Goal: Task Accomplishment & Management: Complete application form

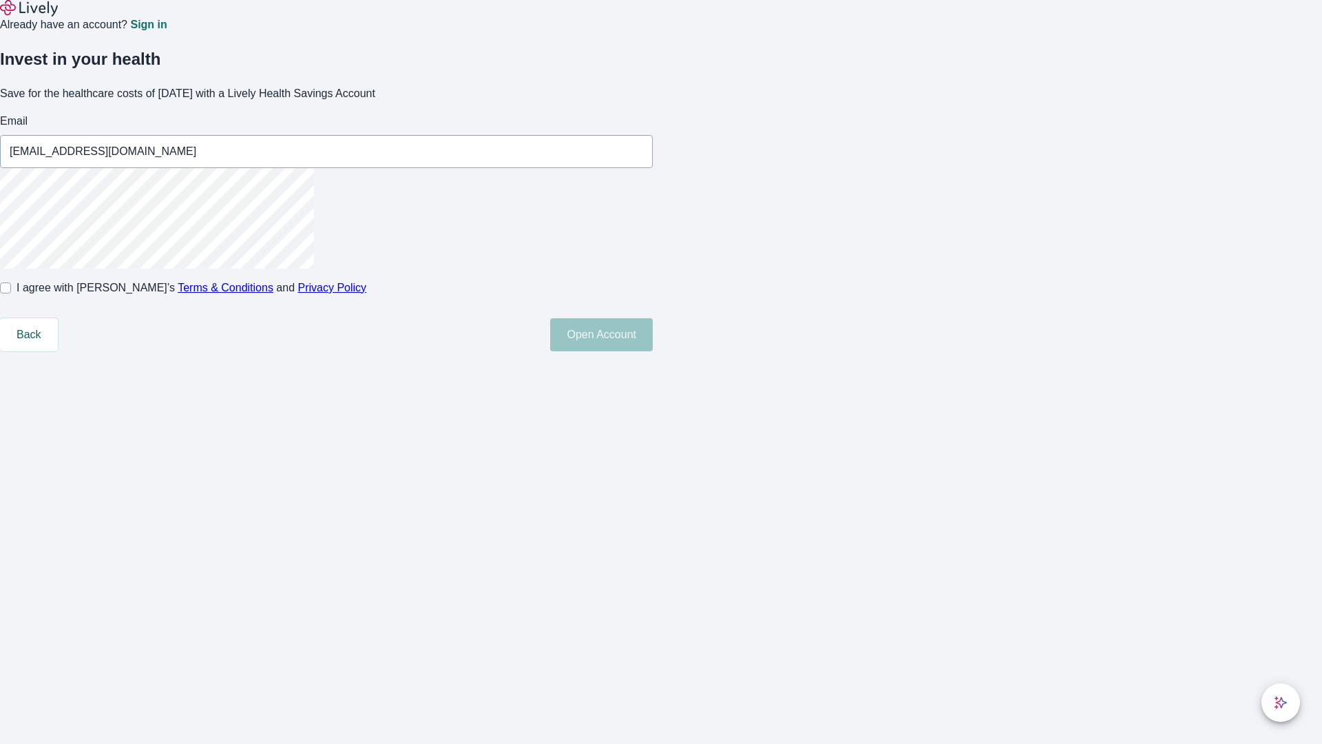
click at [11, 293] on input "I agree with Lively’s Terms & Conditions and Privacy Policy" at bounding box center [5, 287] width 11 height 11
checkbox input "true"
click at [653, 351] on button "Open Account" at bounding box center [601, 334] width 103 height 33
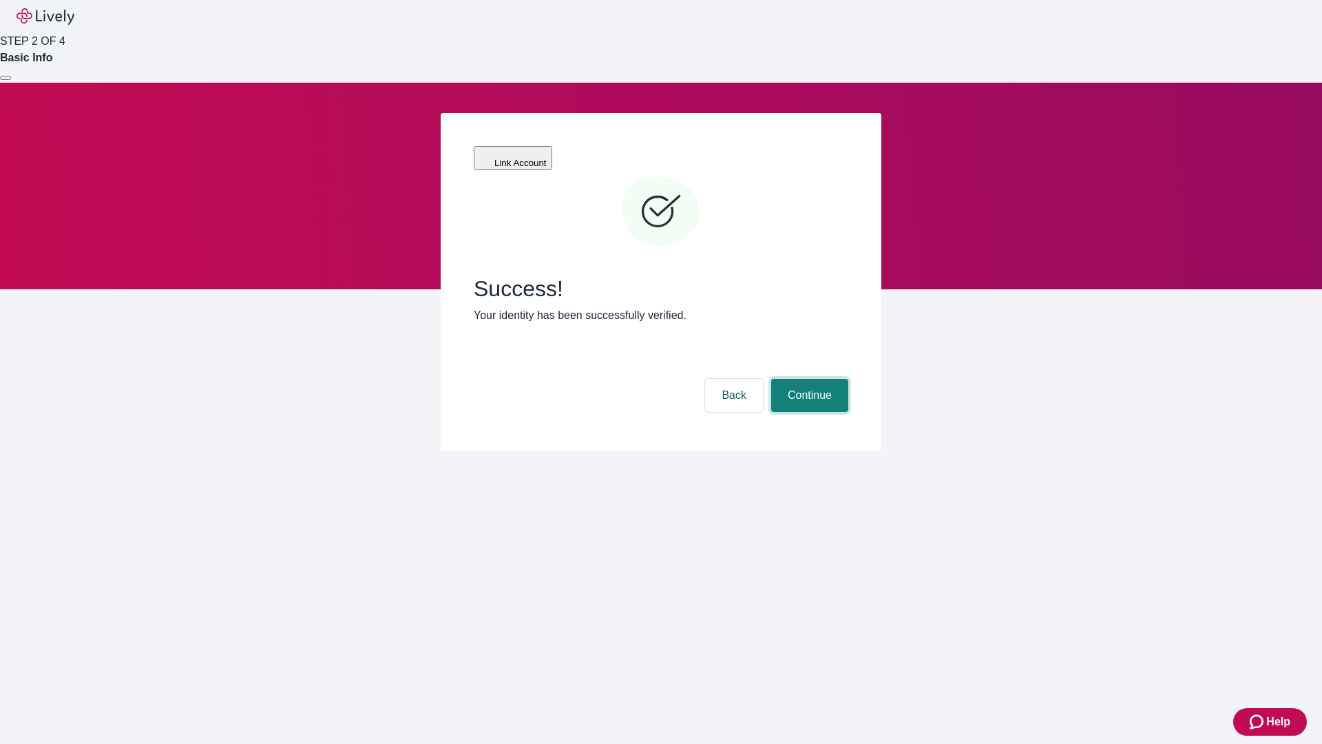
click at [808, 379] on button "Continue" at bounding box center [809, 395] width 77 height 33
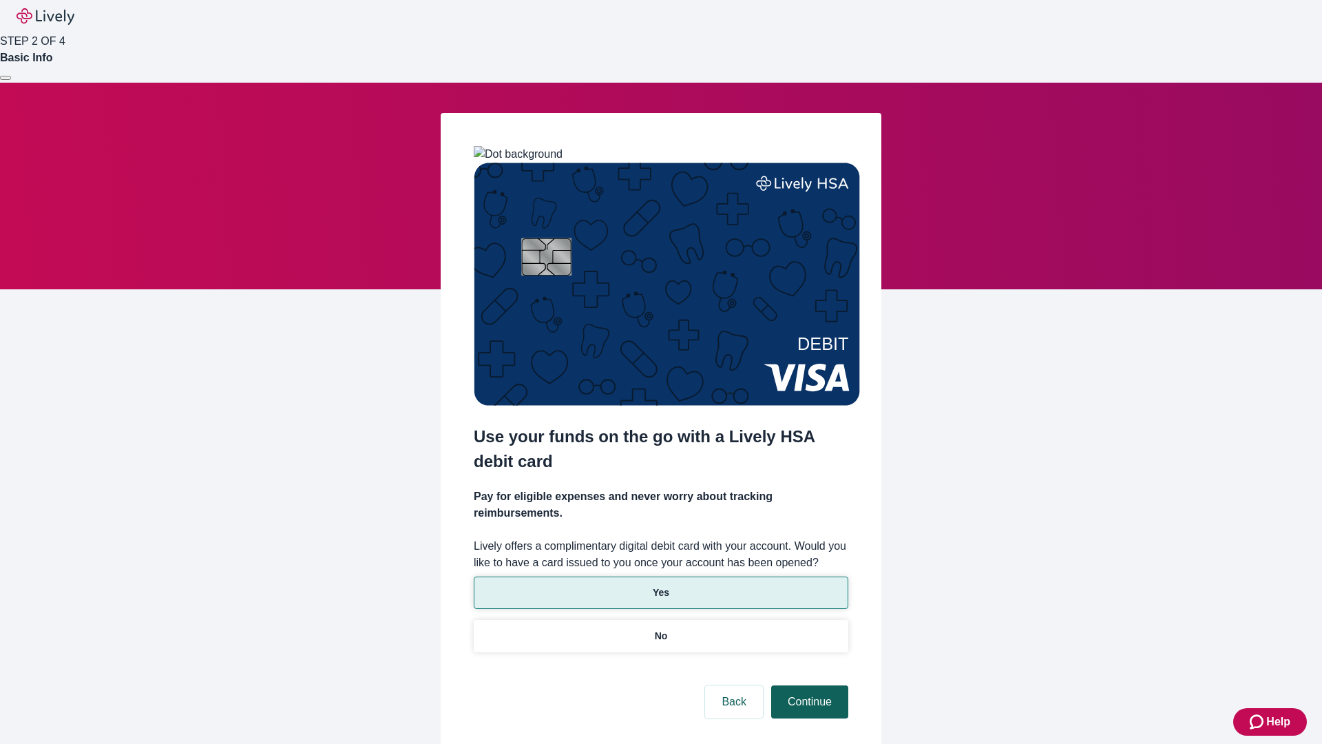
click at [660, 585] on p "Yes" at bounding box center [661, 592] width 17 height 14
click at [808, 685] on button "Continue" at bounding box center [809, 701] width 77 height 33
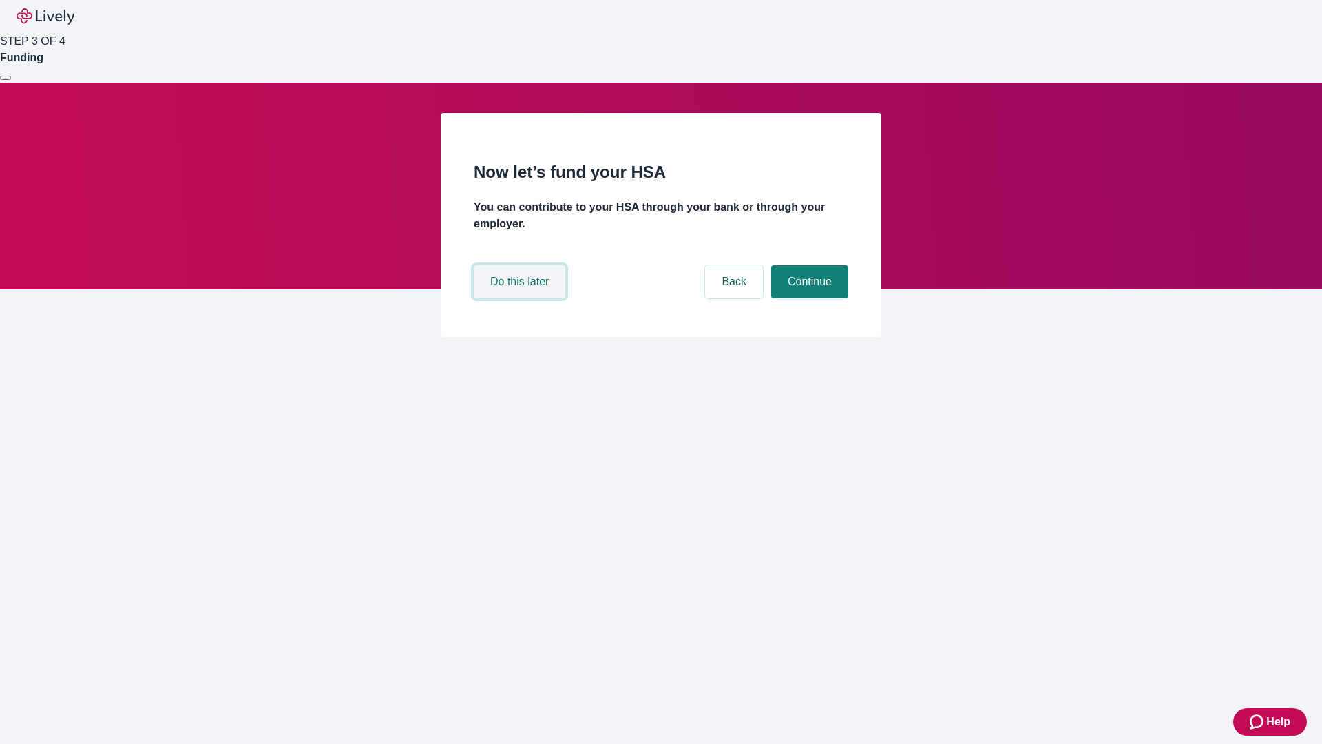
click at [521, 298] on button "Do this later" at bounding box center [520, 281] width 92 height 33
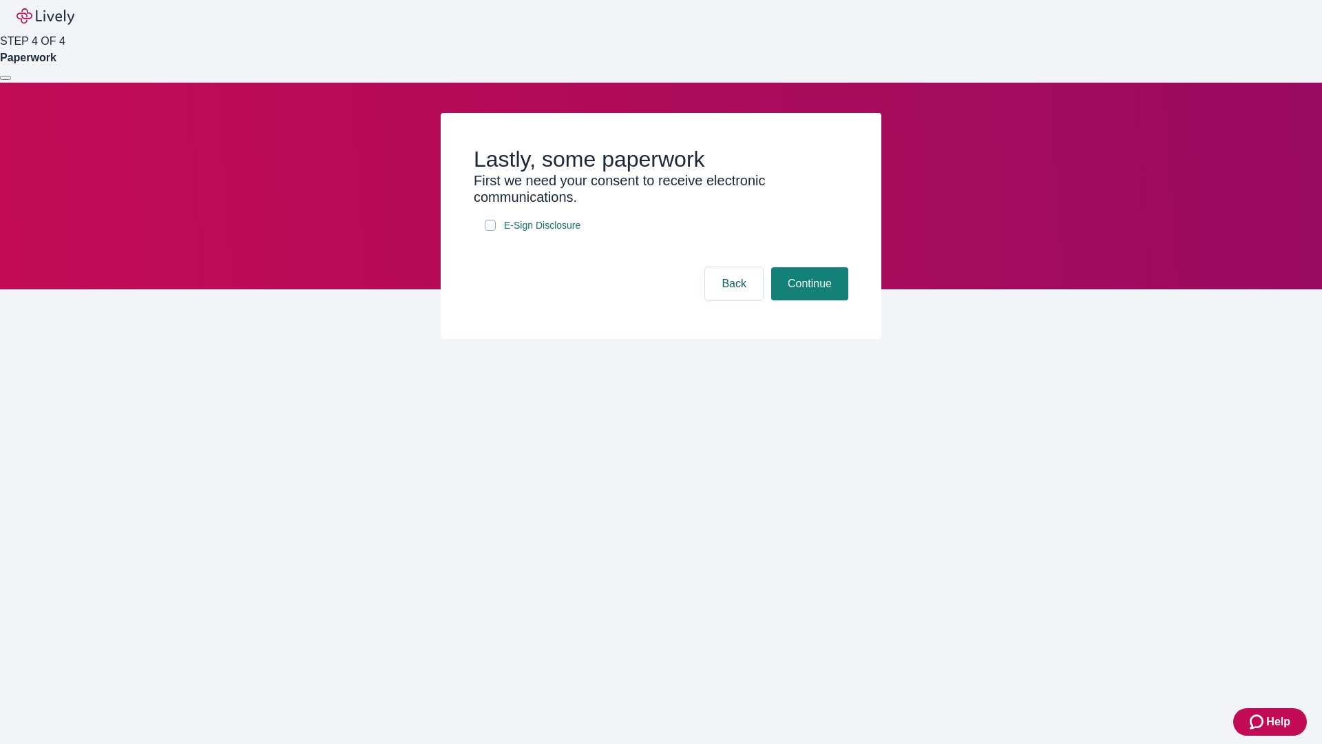
click at [490, 231] on input "E-Sign Disclosure" at bounding box center [490, 225] width 11 height 11
checkbox input "true"
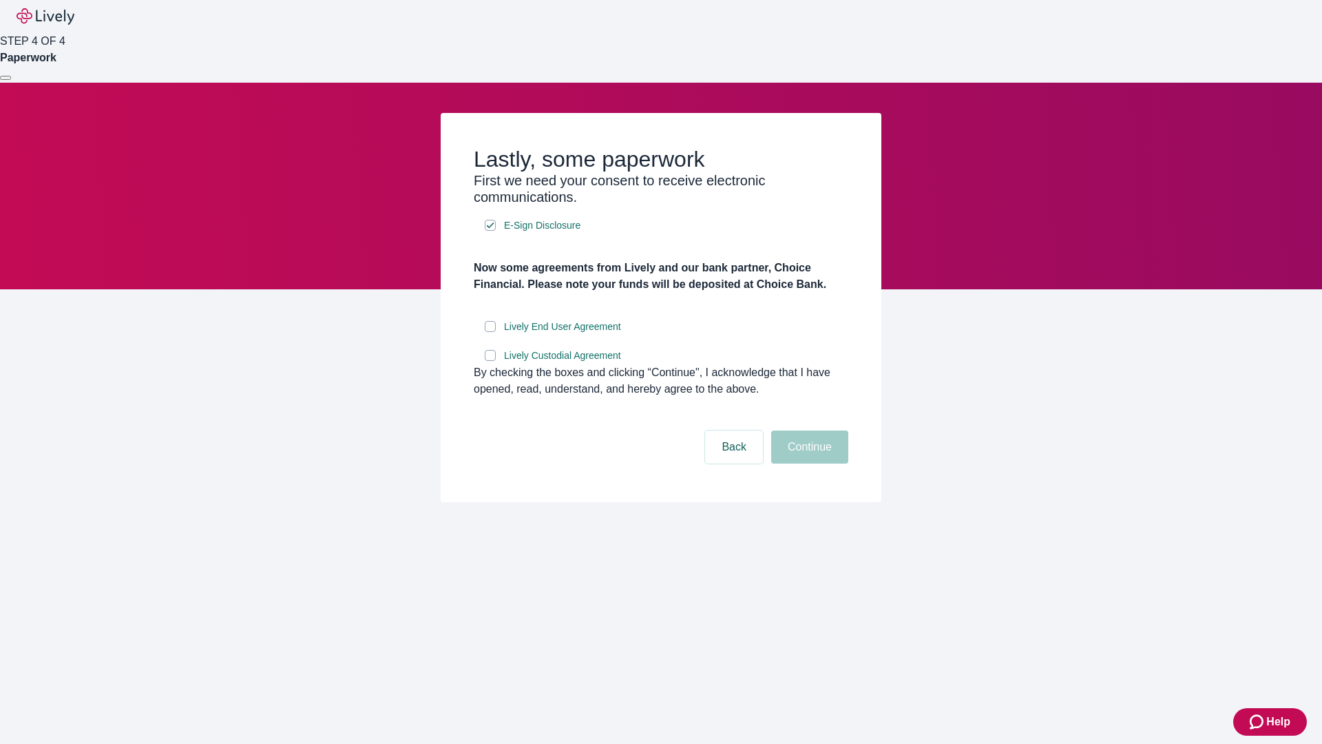
click at [490, 332] on input "Lively End User Agreement" at bounding box center [490, 326] width 11 height 11
checkbox input "true"
click at [490, 361] on input "Lively Custodial Agreement" at bounding box center [490, 355] width 11 height 11
checkbox input "true"
click at [808, 463] on button "Continue" at bounding box center [809, 446] width 77 height 33
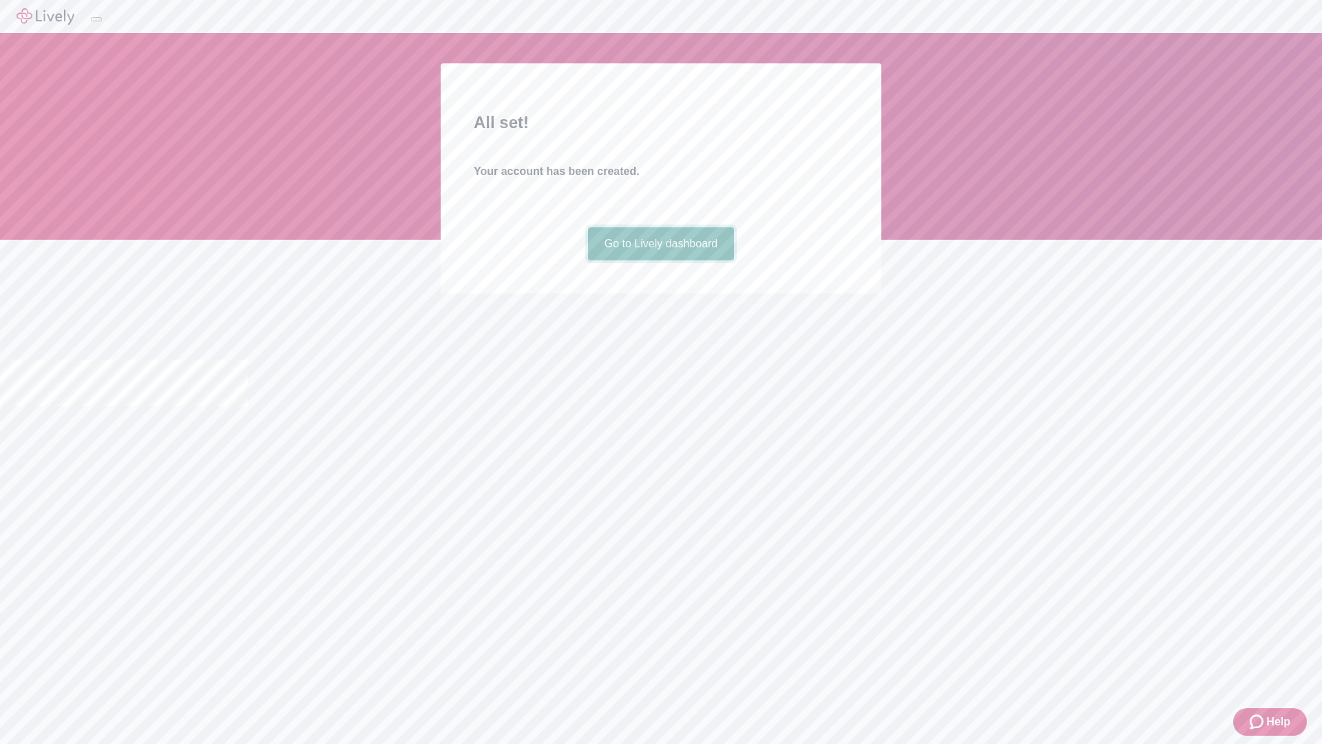
click at [660, 260] on link "Go to Lively dashboard" at bounding box center [661, 243] width 147 height 33
